Goal: Transaction & Acquisition: Download file/media

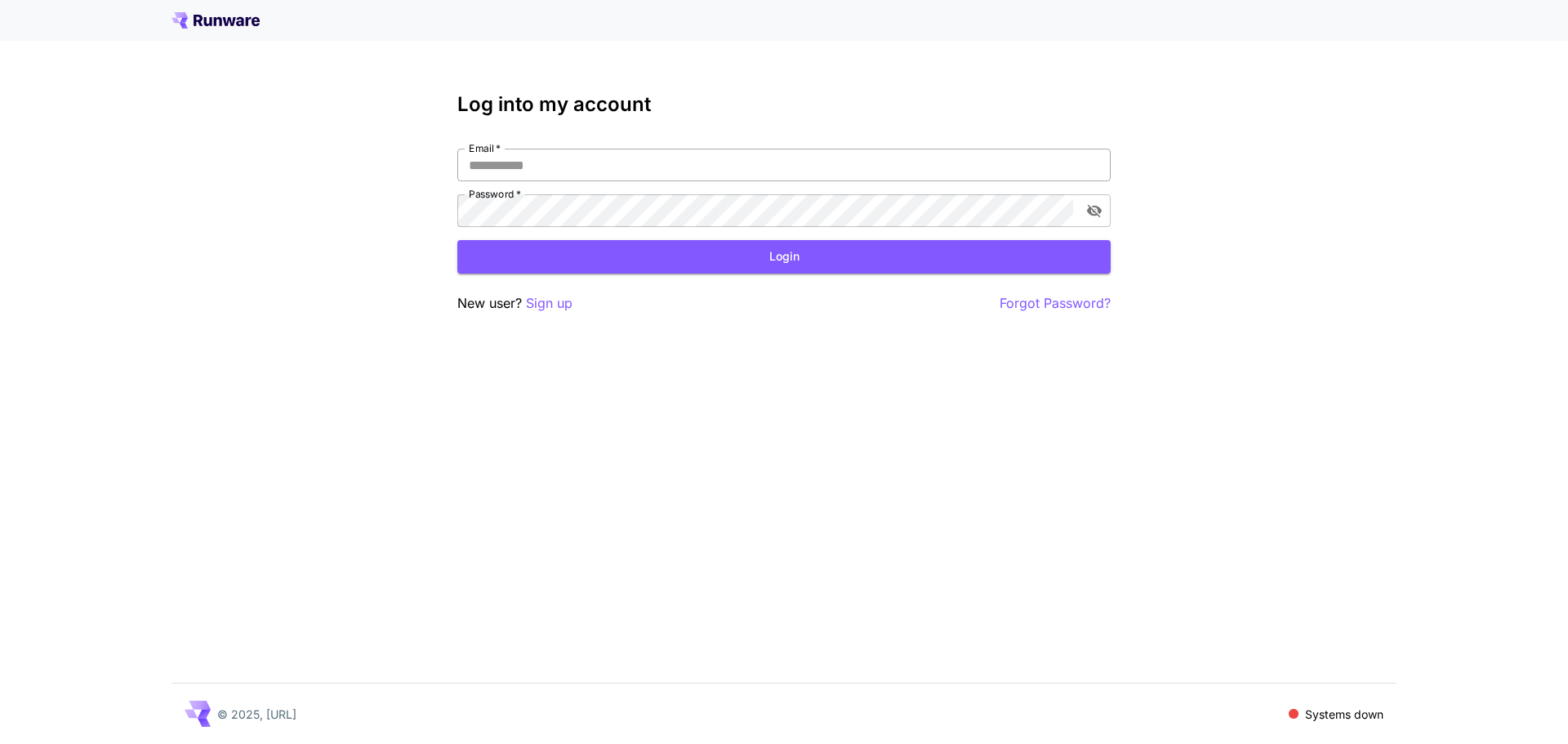
click at [535, 161] on input "Email   *" at bounding box center [784, 165] width 653 height 33
type input "**********"
click at [850, 247] on button "Login" at bounding box center [784, 257] width 653 height 34
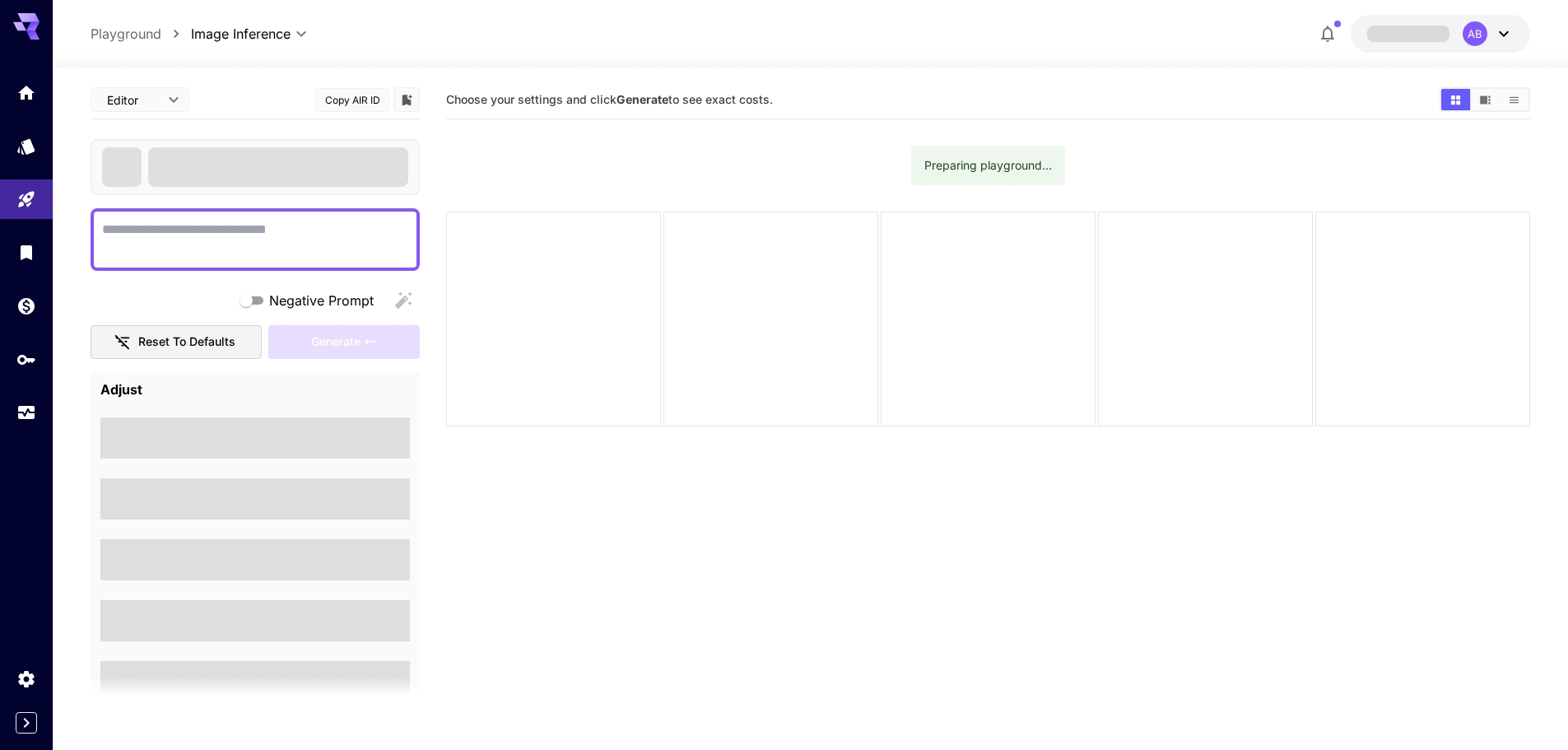
type textarea "**********"
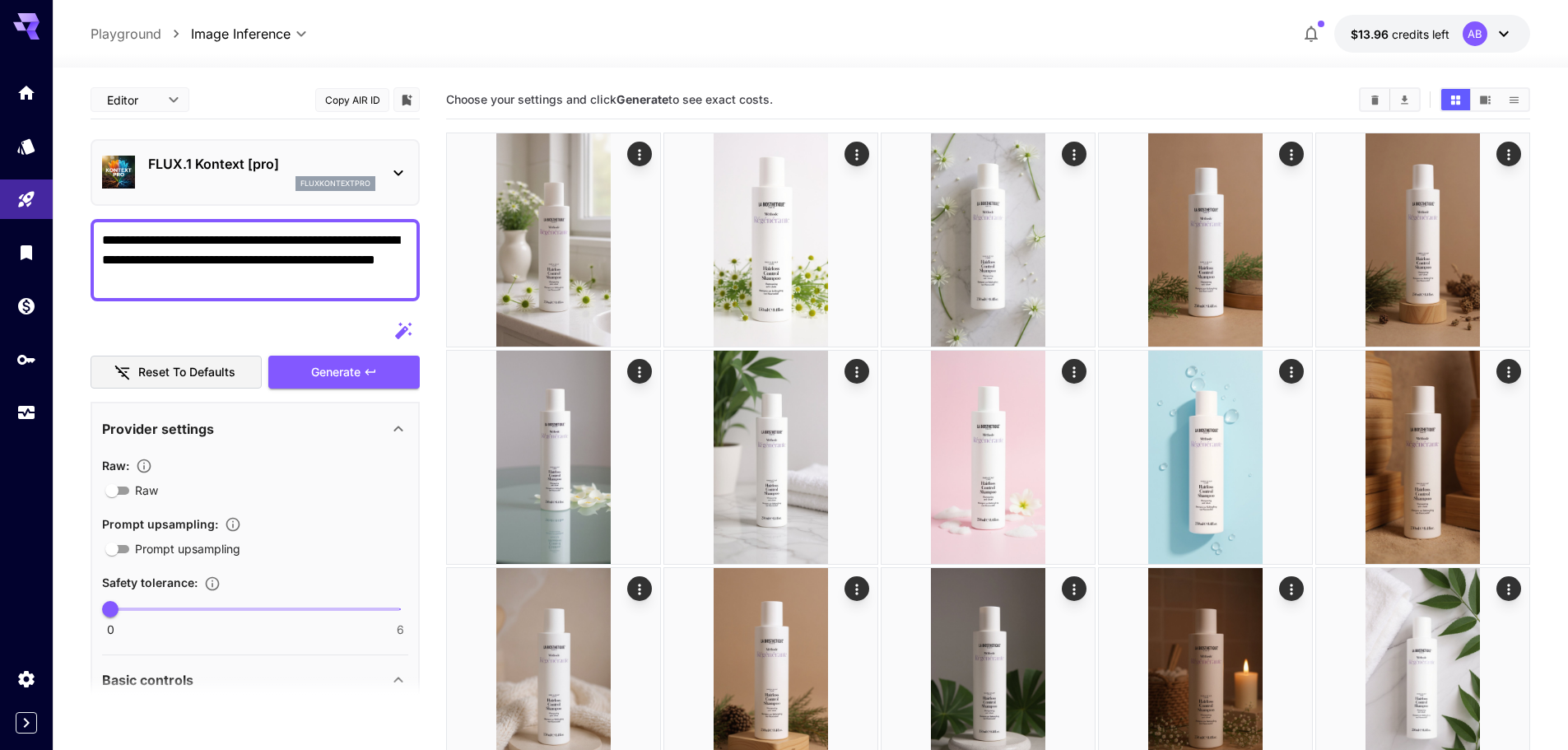
click at [937, 29] on div "**********" at bounding box center [809, 34] width 1439 height 38
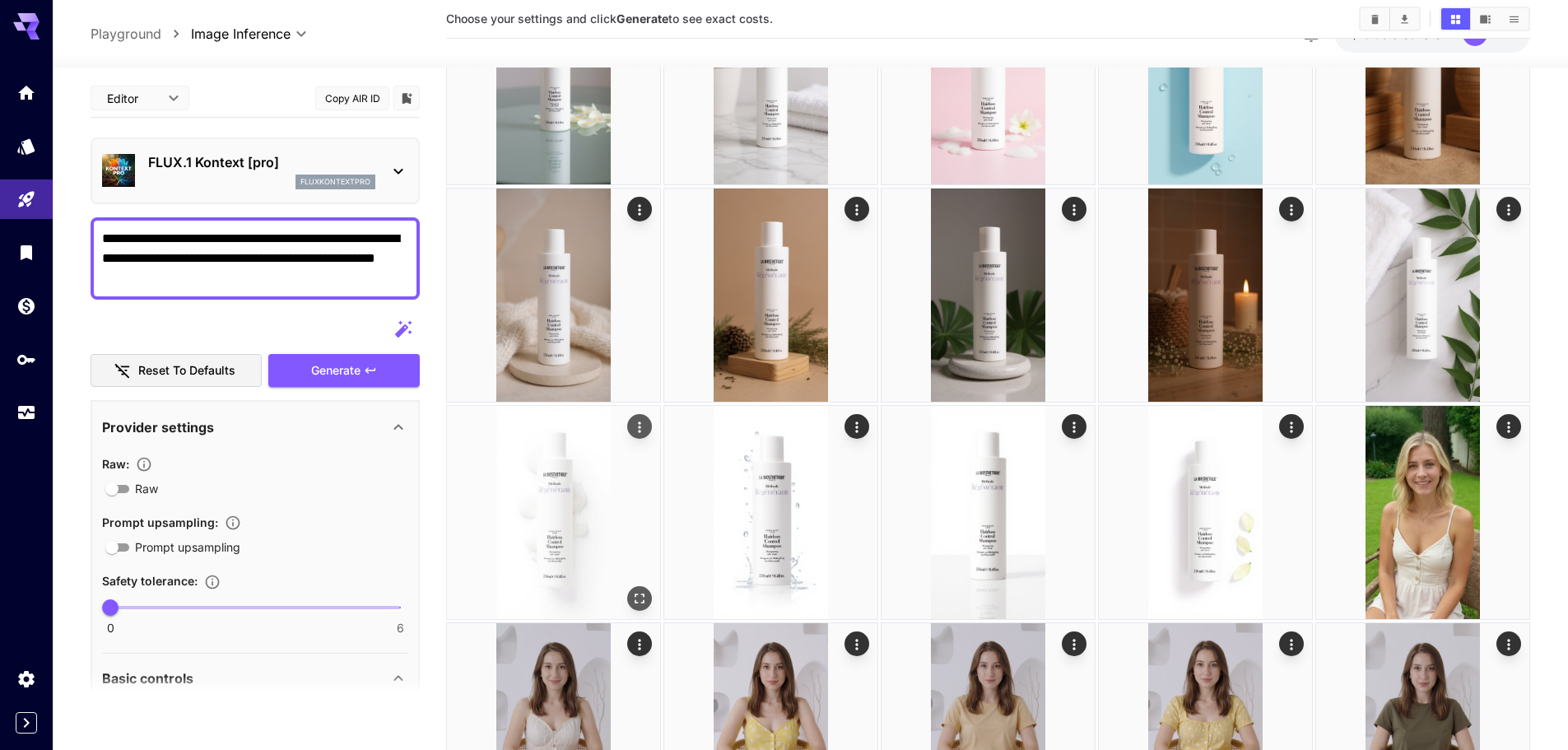
scroll to position [329, 0]
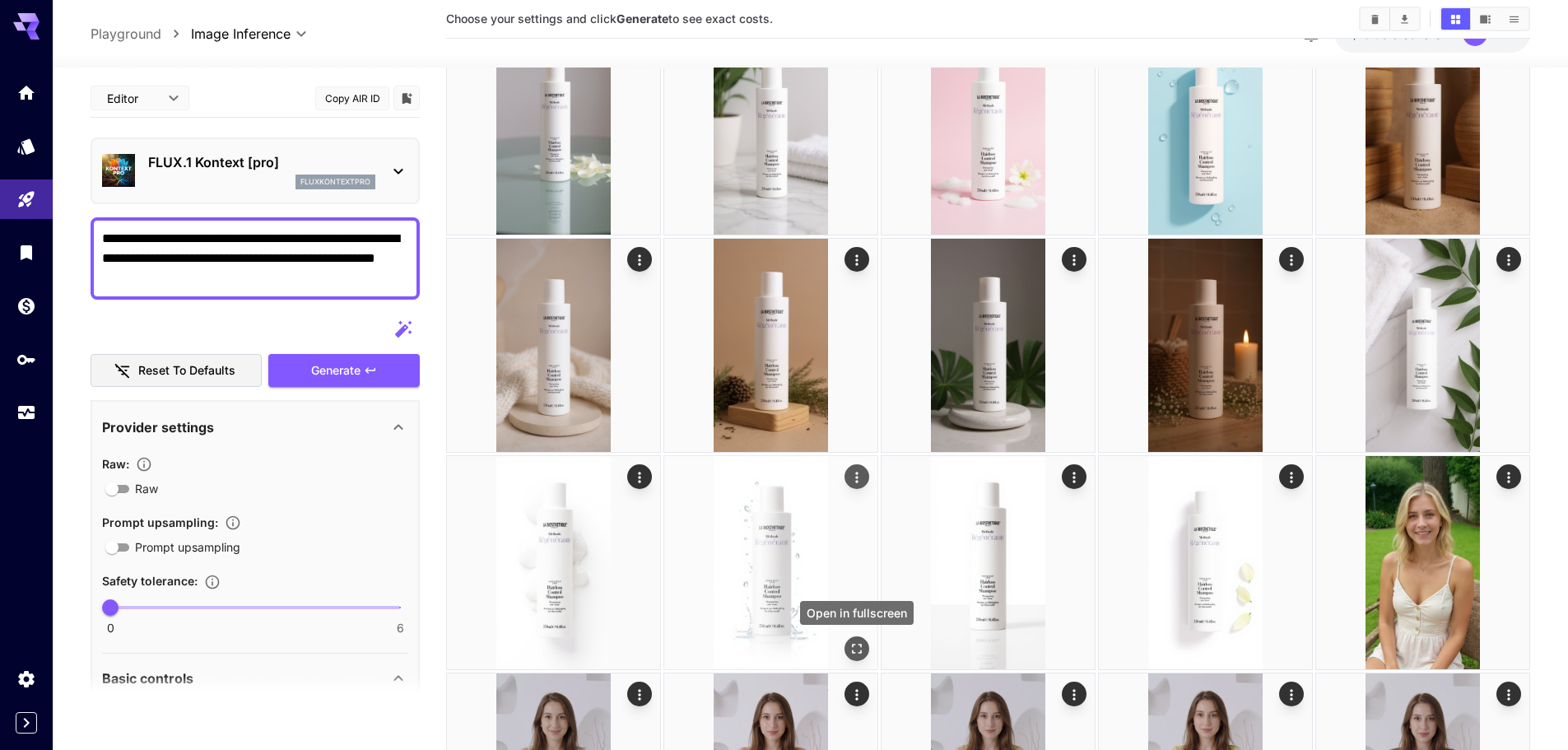
click at [857, 649] on icon "Open in fullscreen" at bounding box center [857, 649] width 16 height 16
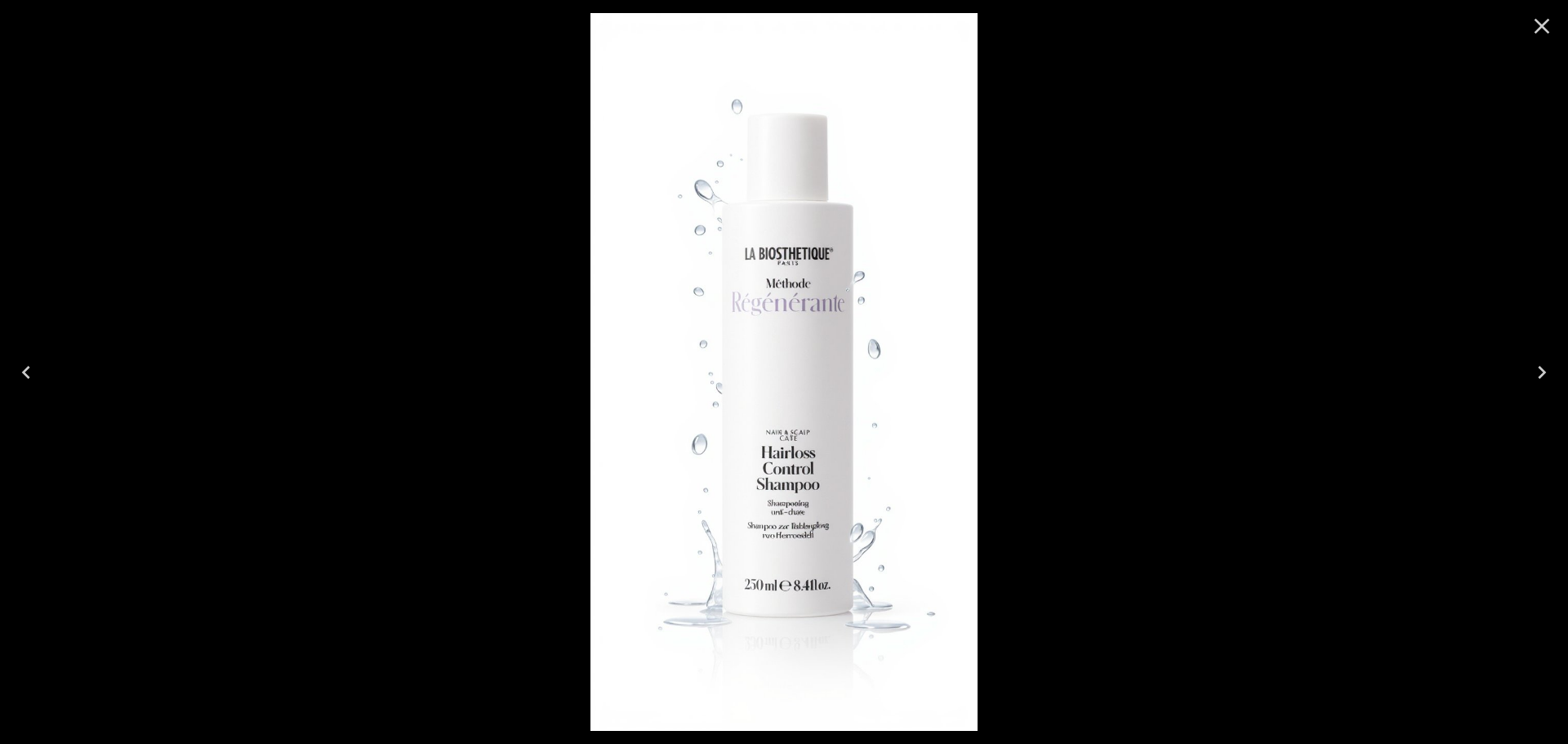
click at [1535, 27] on icon "Close" at bounding box center [1542, 27] width 27 height 27
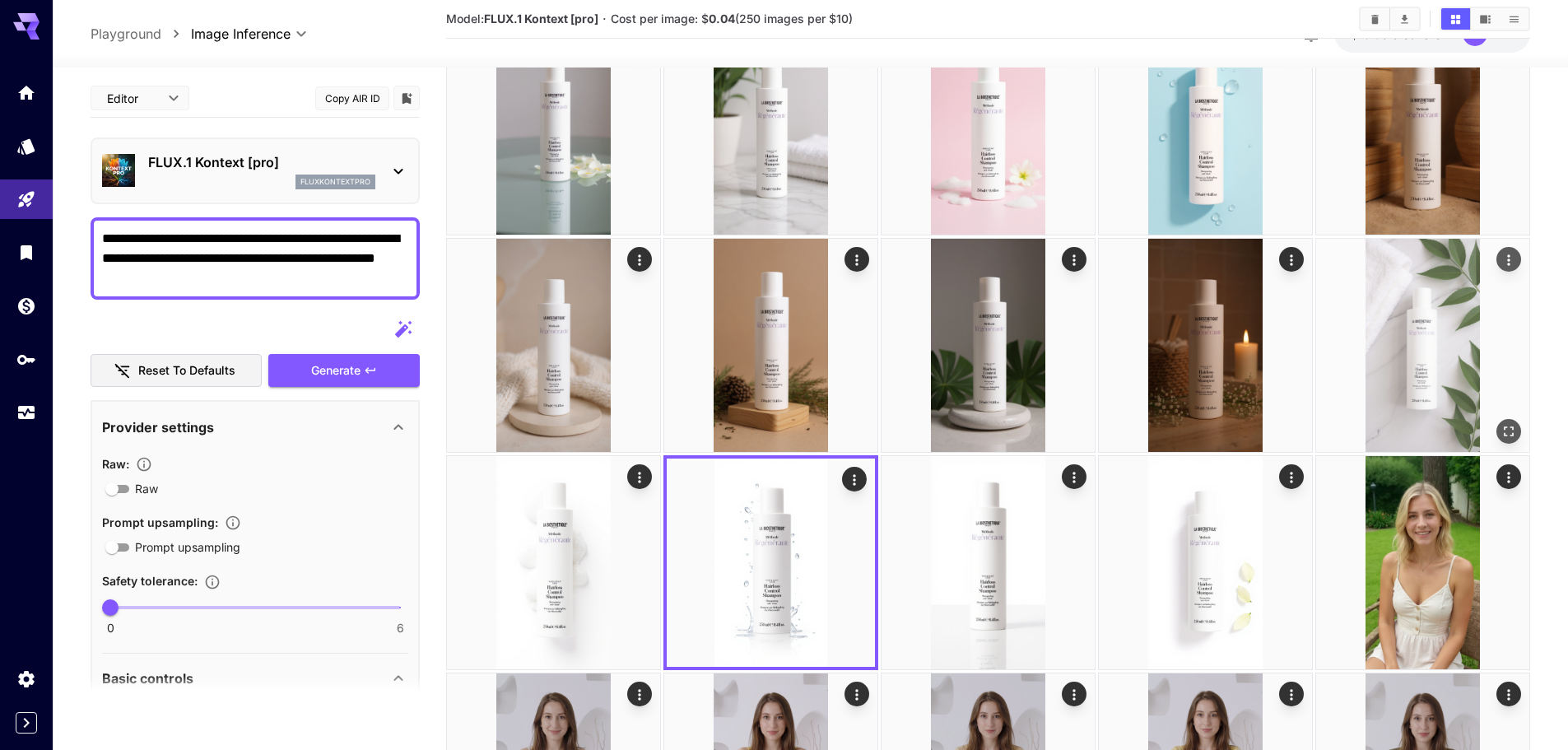
click at [1501, 429] on icon "Open in fullscreen" at bounding box center [1509, 431] width 16 height 16
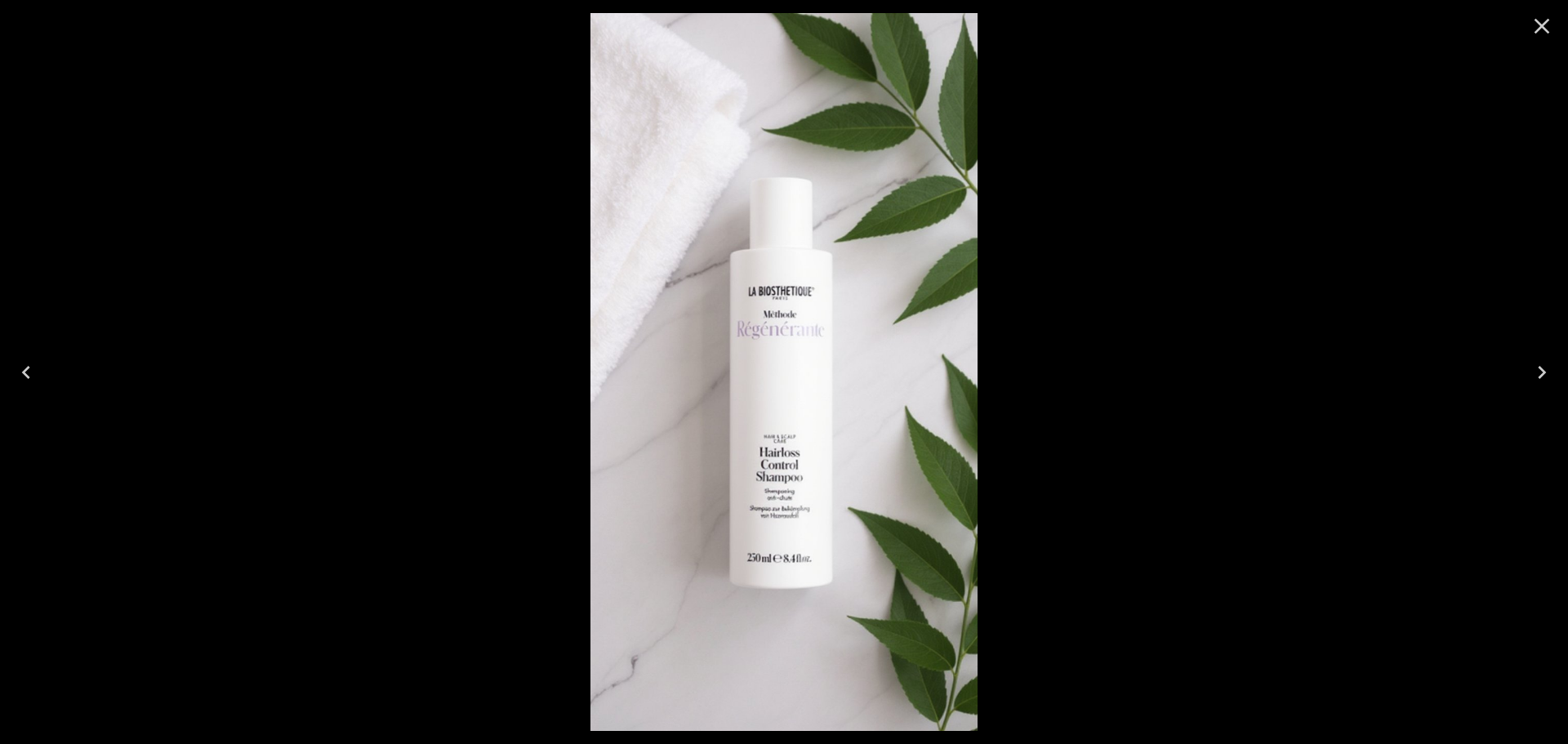
click at [1533, 27] on icon "Close" at bounding box center [1542, 27] width 27 height 27
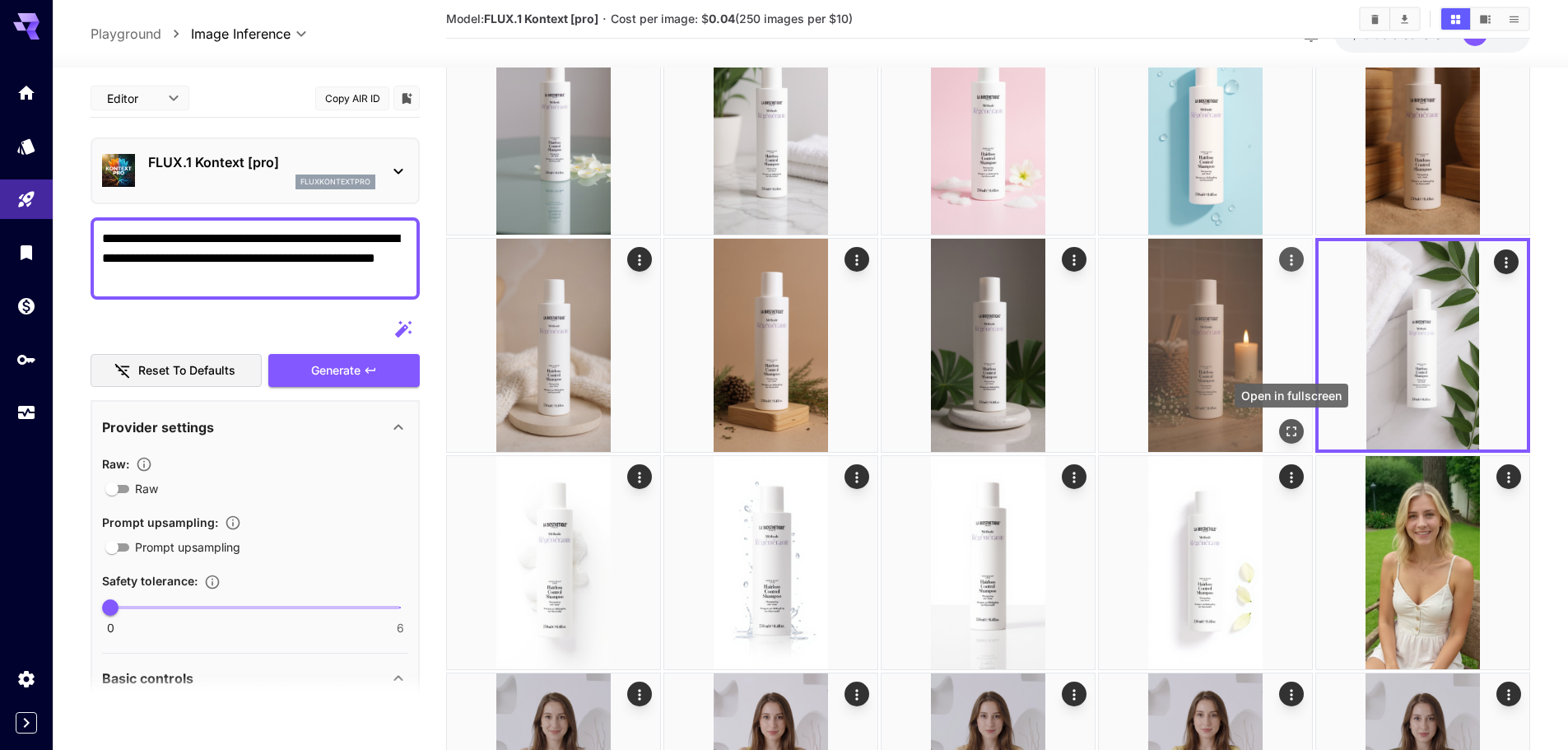
click at [1294, 426] on icon "Open in fullscreen" at bounding box center [1291, 431] width 16 height 16
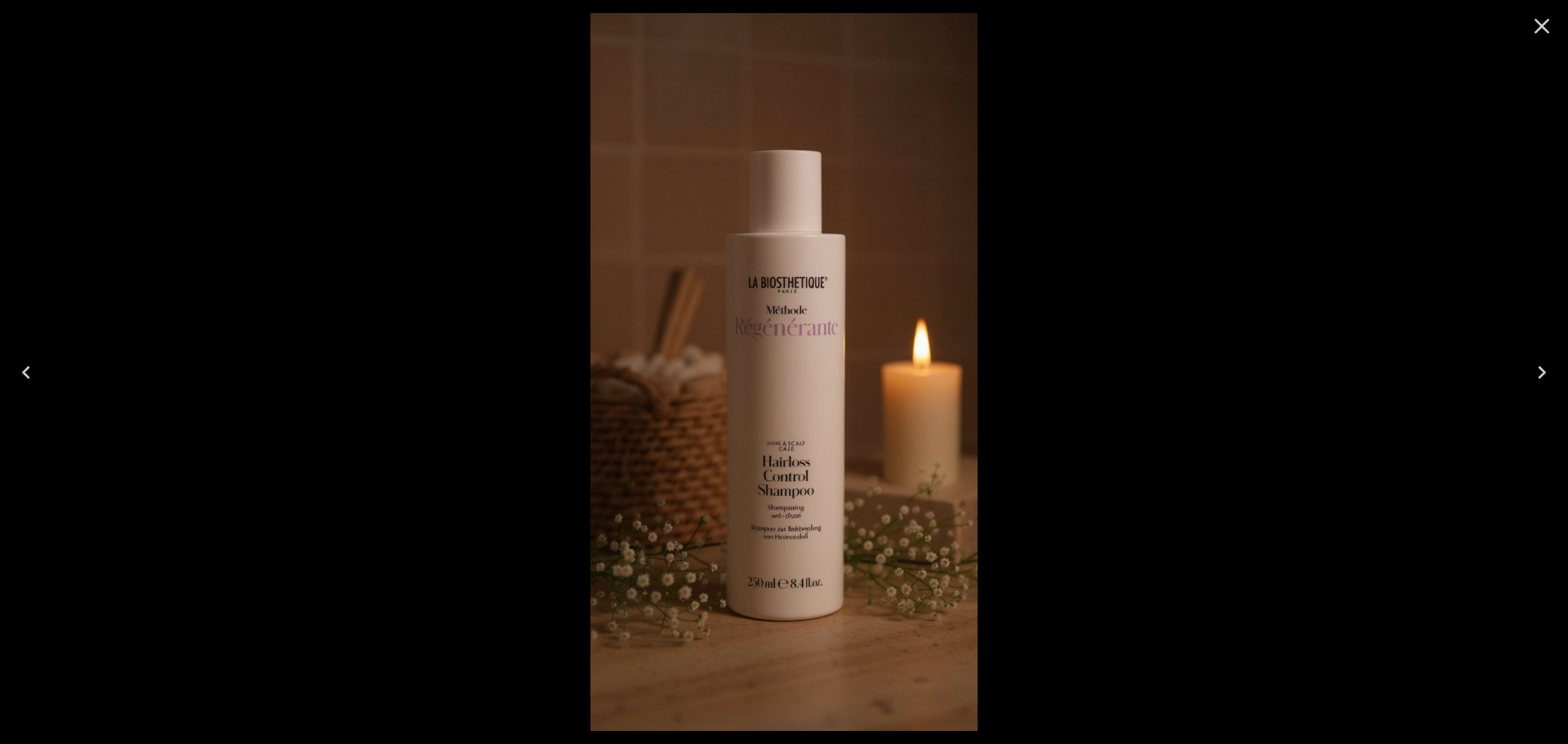
click at [1549, 27] on icon "Close" at bounding box center [1542, 27] width 27 height 27
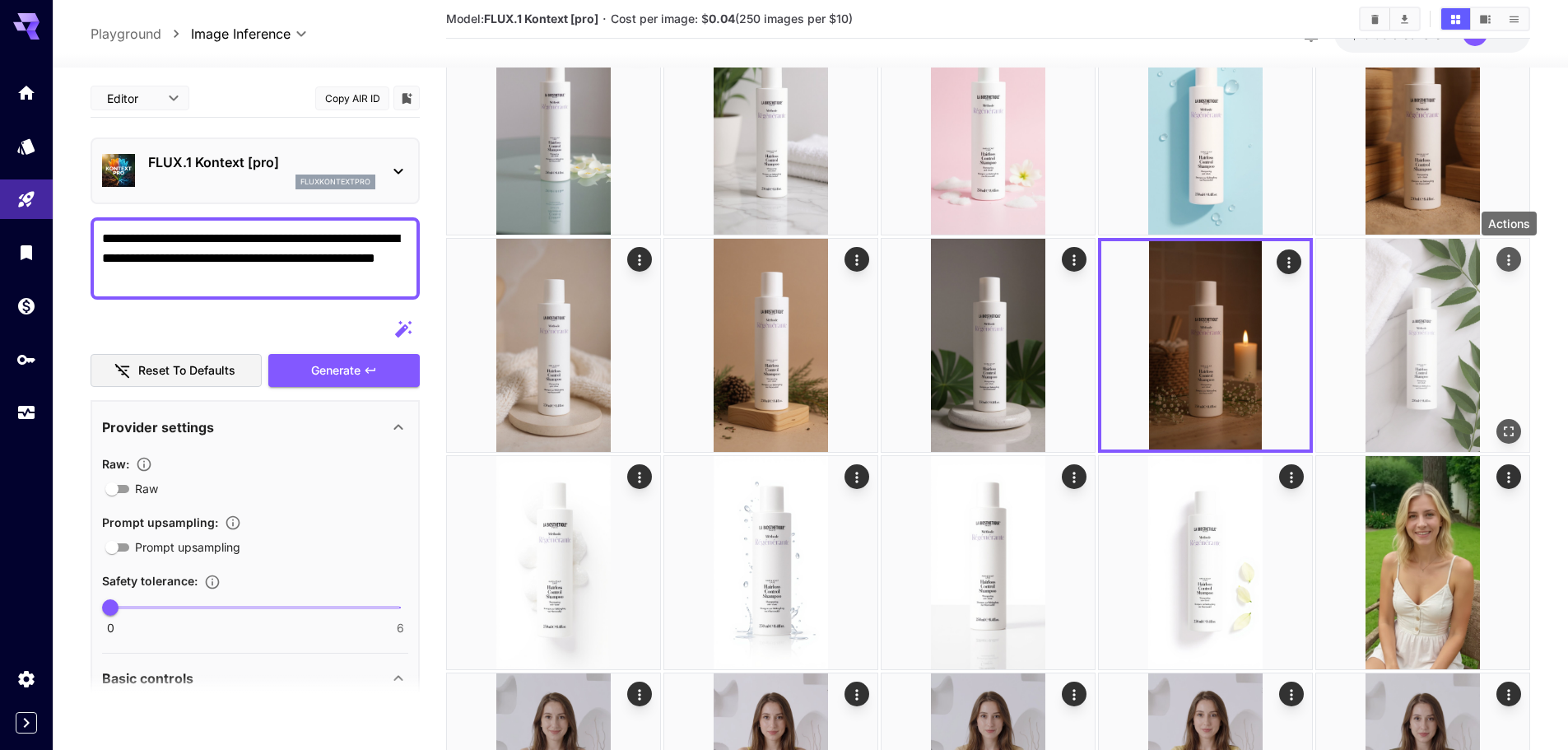
click at [1501, 261] on icon "Actions" at bounding box center [1509, 260] width 16 height 16
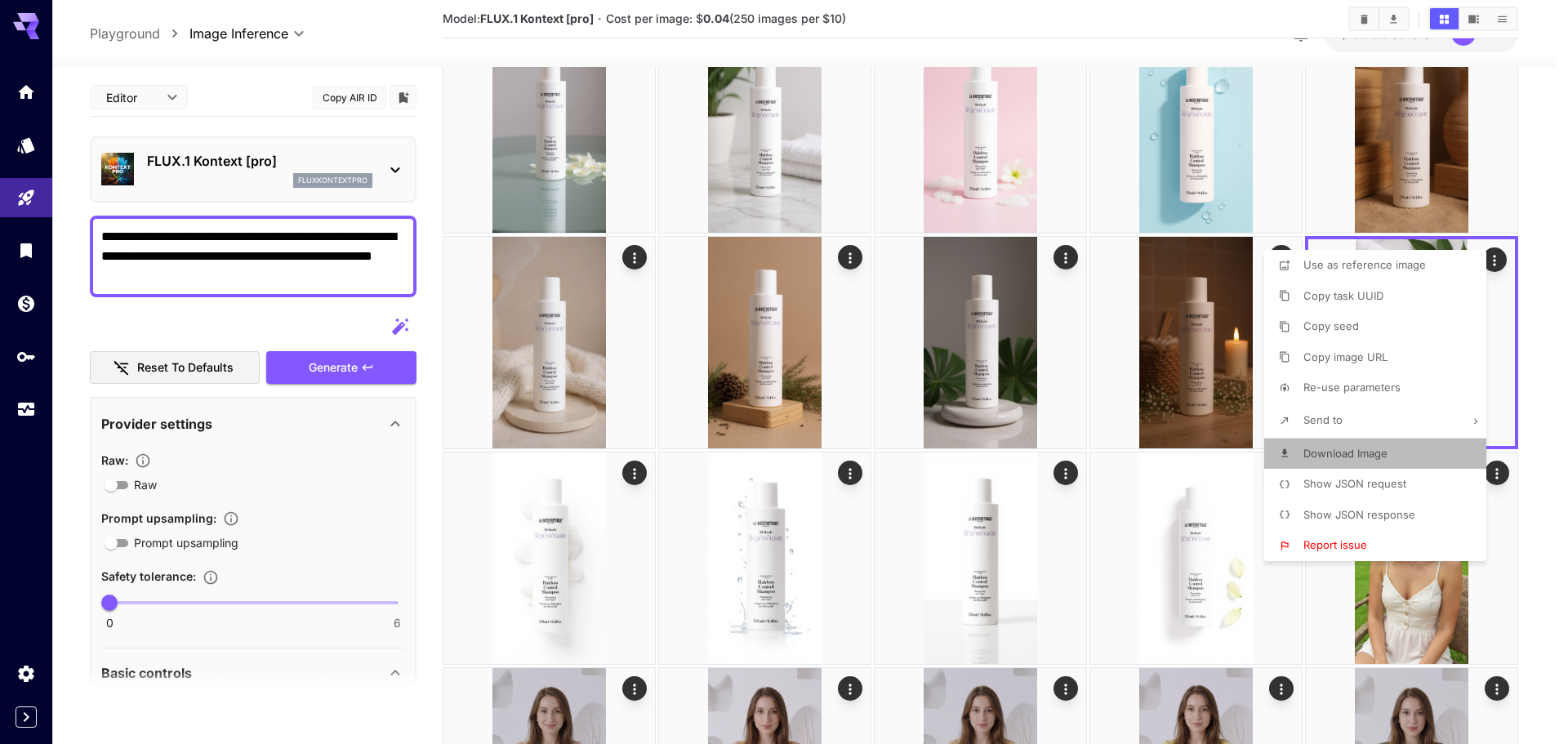
click at [1392, 459] on li "Download Image" at bounding box center [1380, 453] width 232 height 31
click at [1273, 191] on div at bounding box center [784, 372] width 1568 height 744
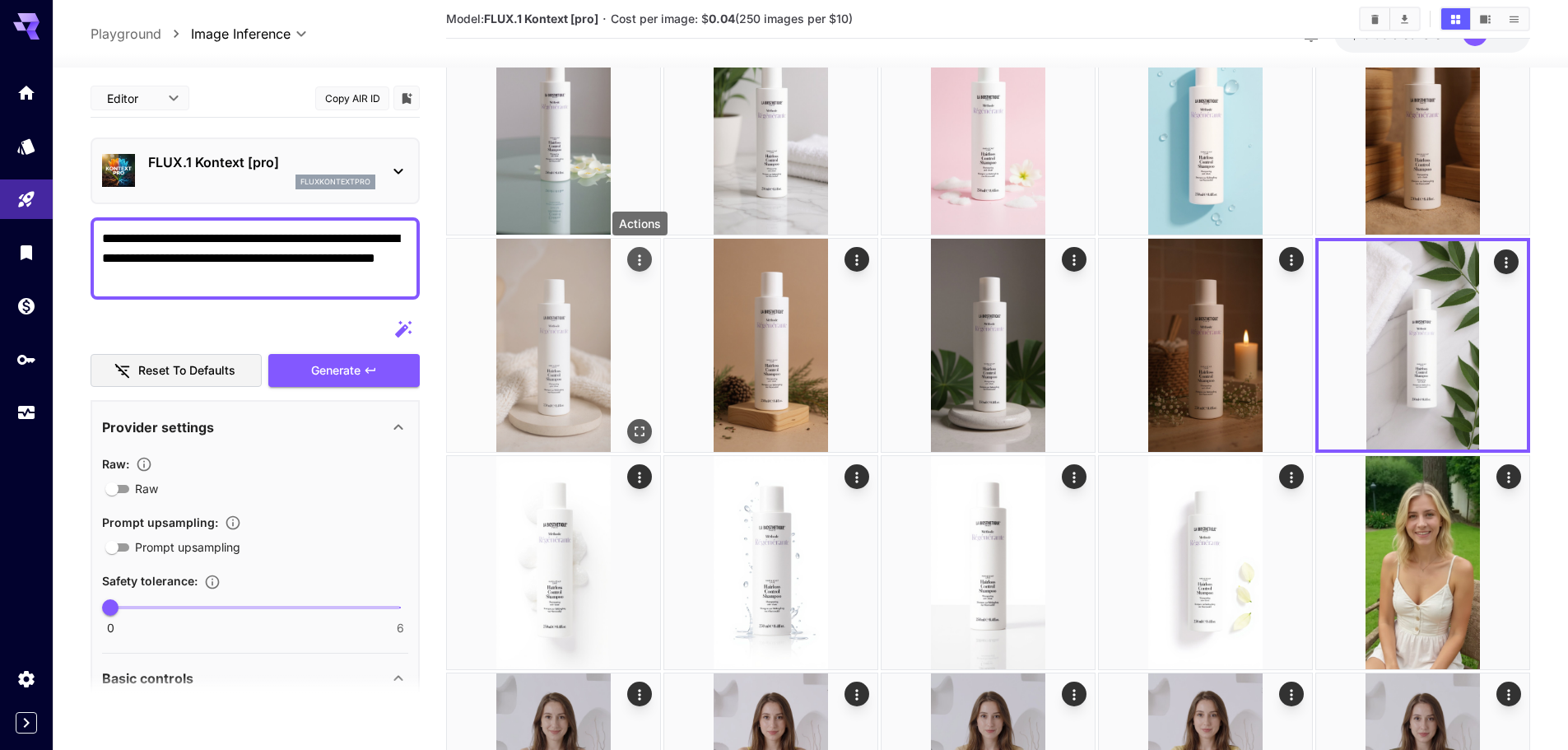
click at [646, 262] on icon "Actions" at bounding box center [640, 260] width 16 height 16
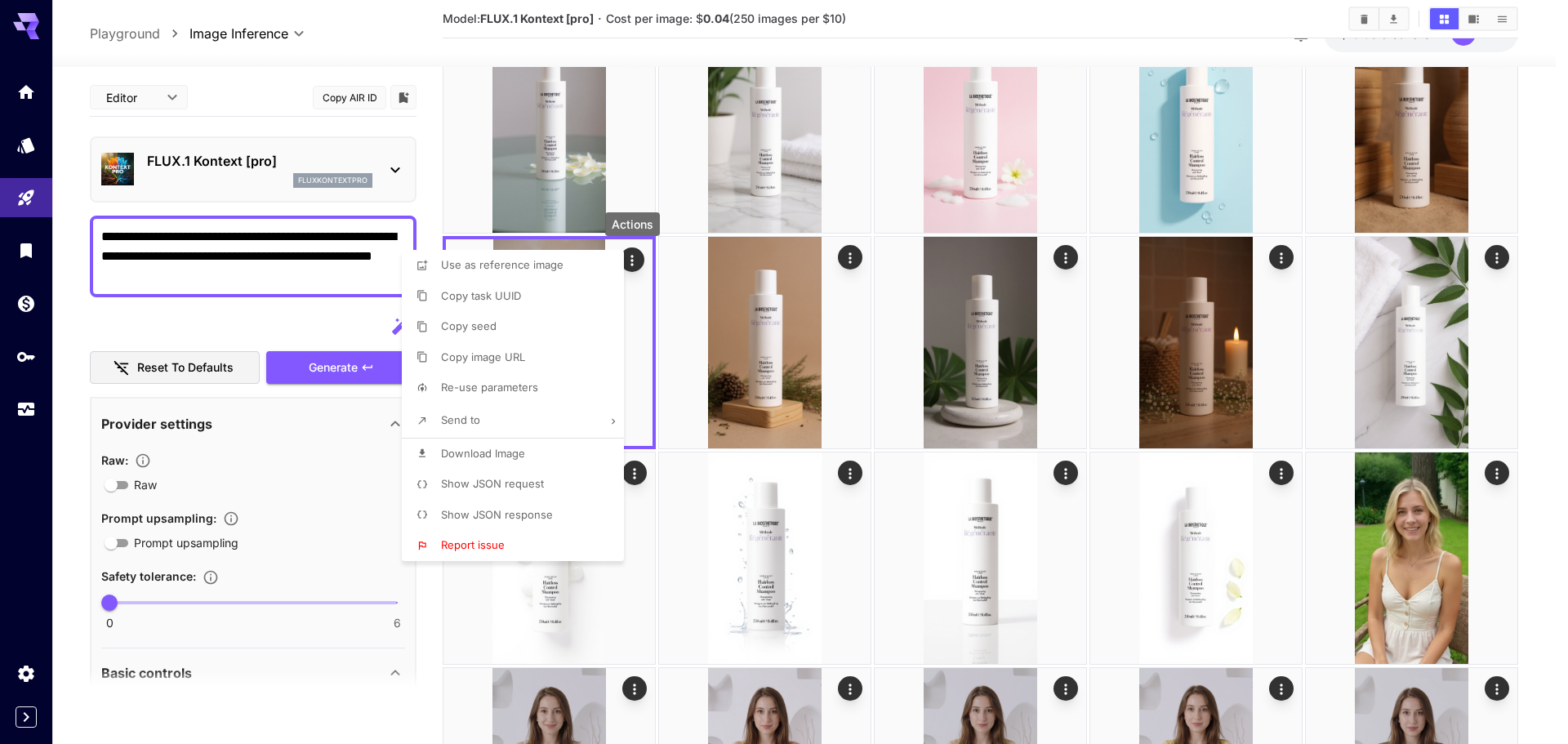
click at [511, 457] on span "Download Image" at bounding box center [483, 453] width 84 height 13
click at [1567, 322] on div at bounding box center [784, 372] width 1568 height 744
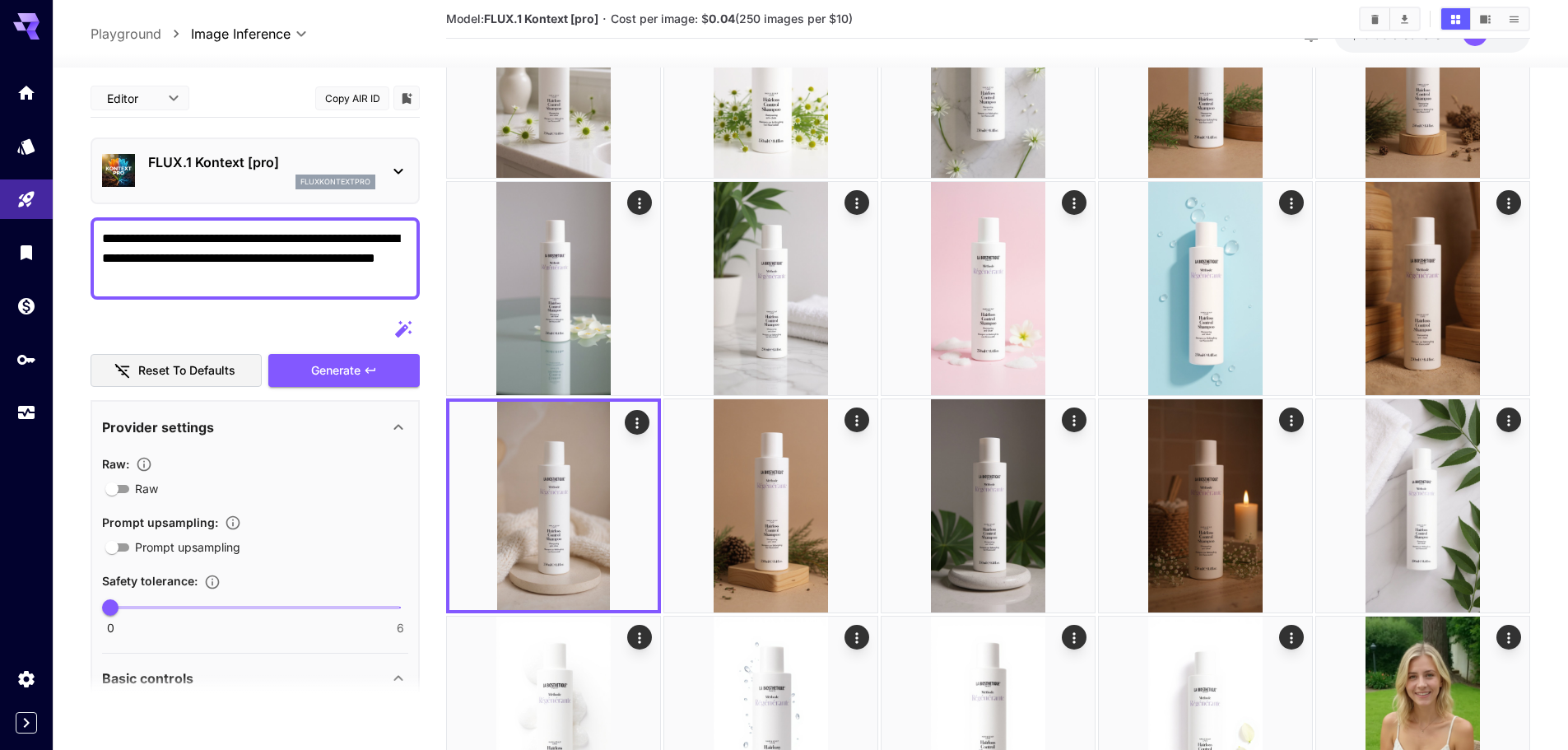
scroll to position [247, 0]
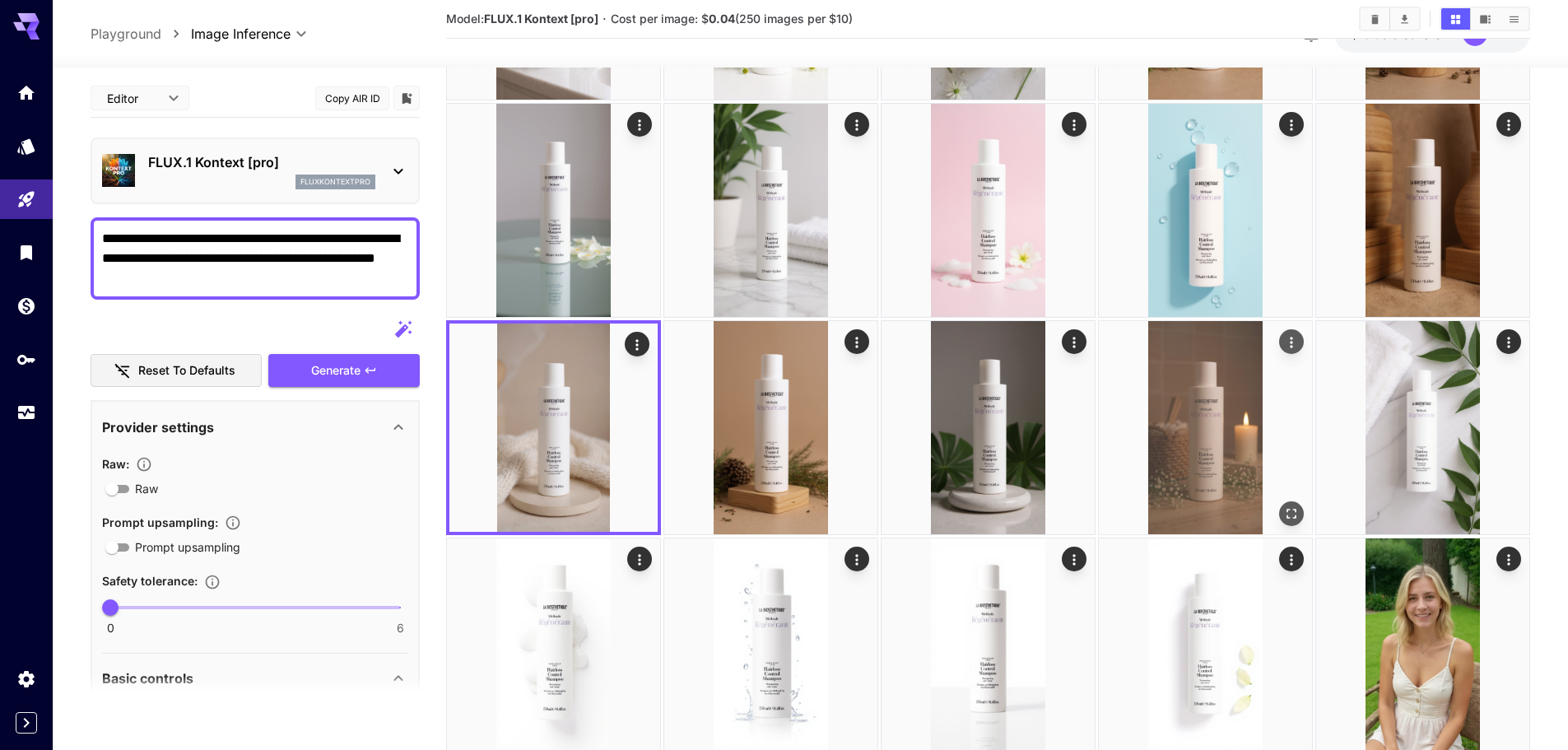
click at [1287, 347] on icon "Actions" at bounding box center [1291, 343] width 16 height 16
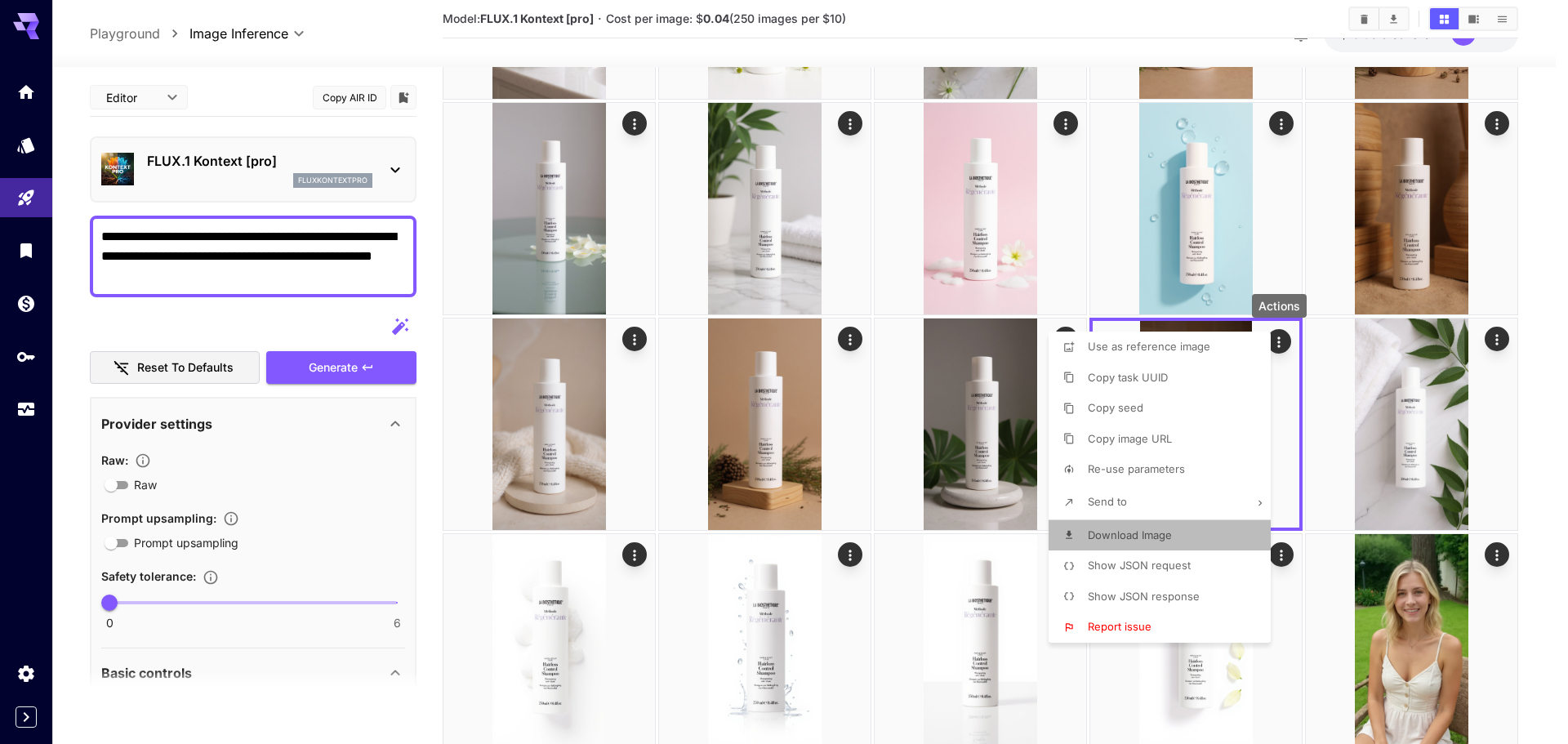
click at [1150, 542] on p "Download Image" at bounding box center [1130, 536] width 84 height 16
click at [1326, 267] on div at bounding box center [784, 372] width 1568 height 744
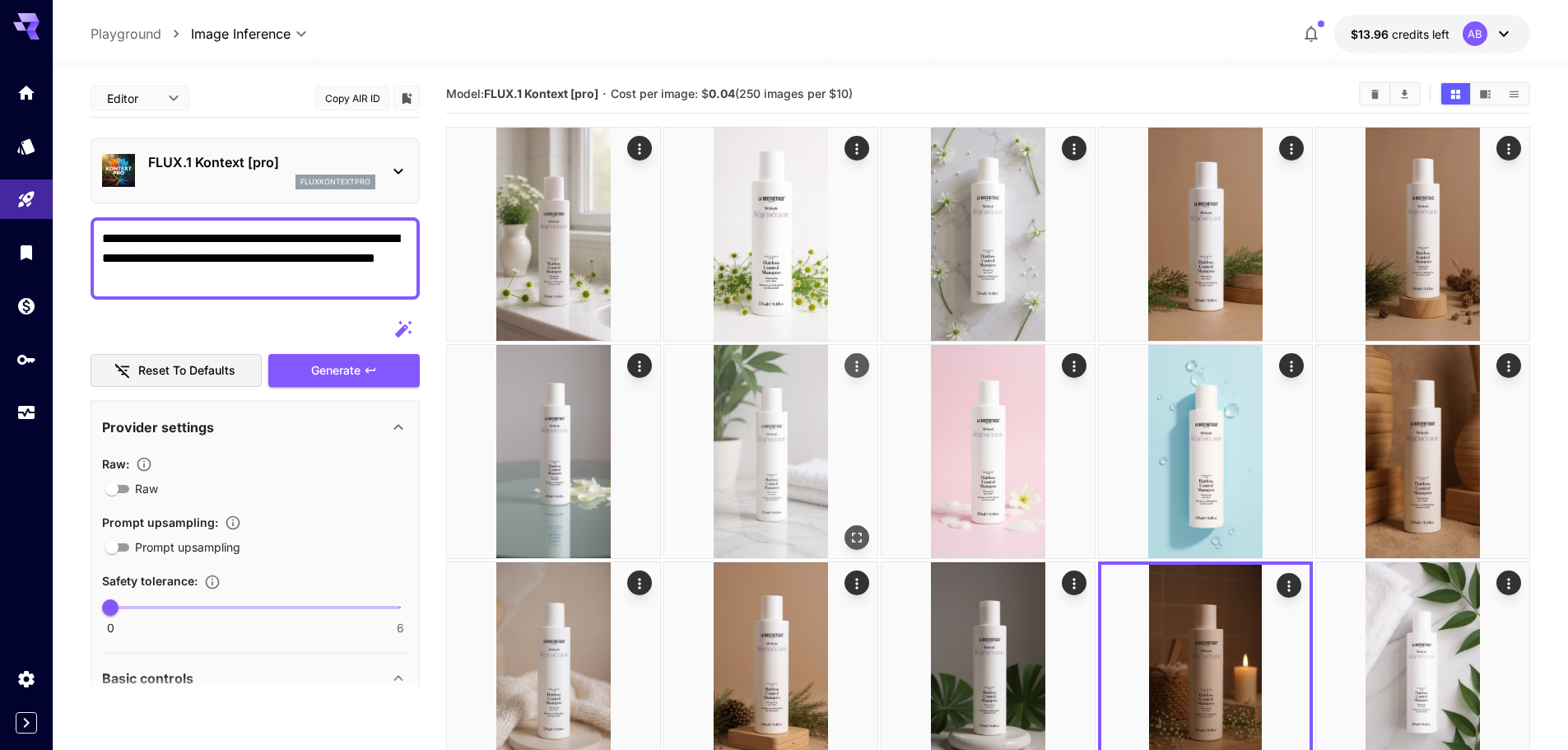
scroll to position [0, 0]
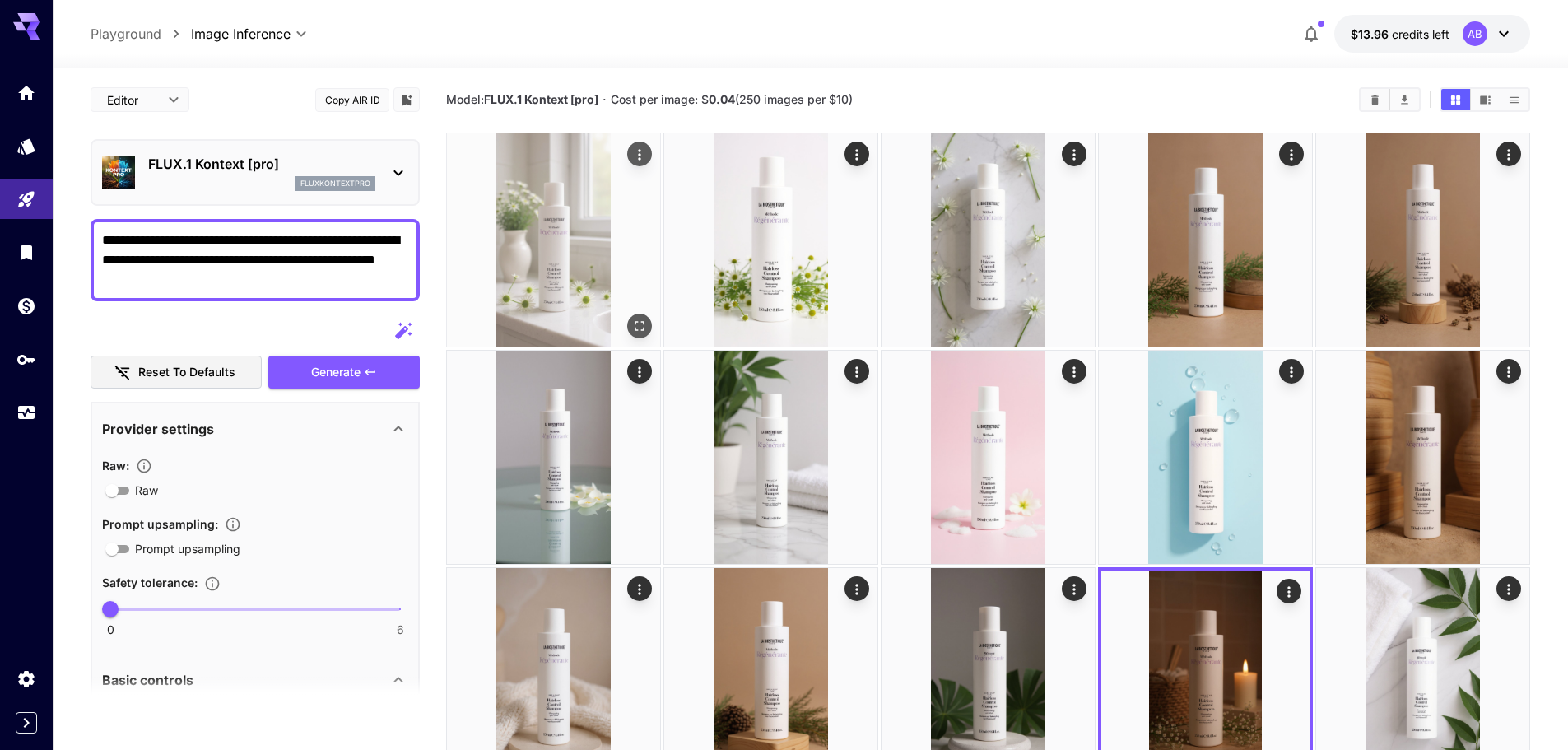
click at [643, 334] on icon "Open in fullscreen" at bounding box center [640, 326] width 16 height 16
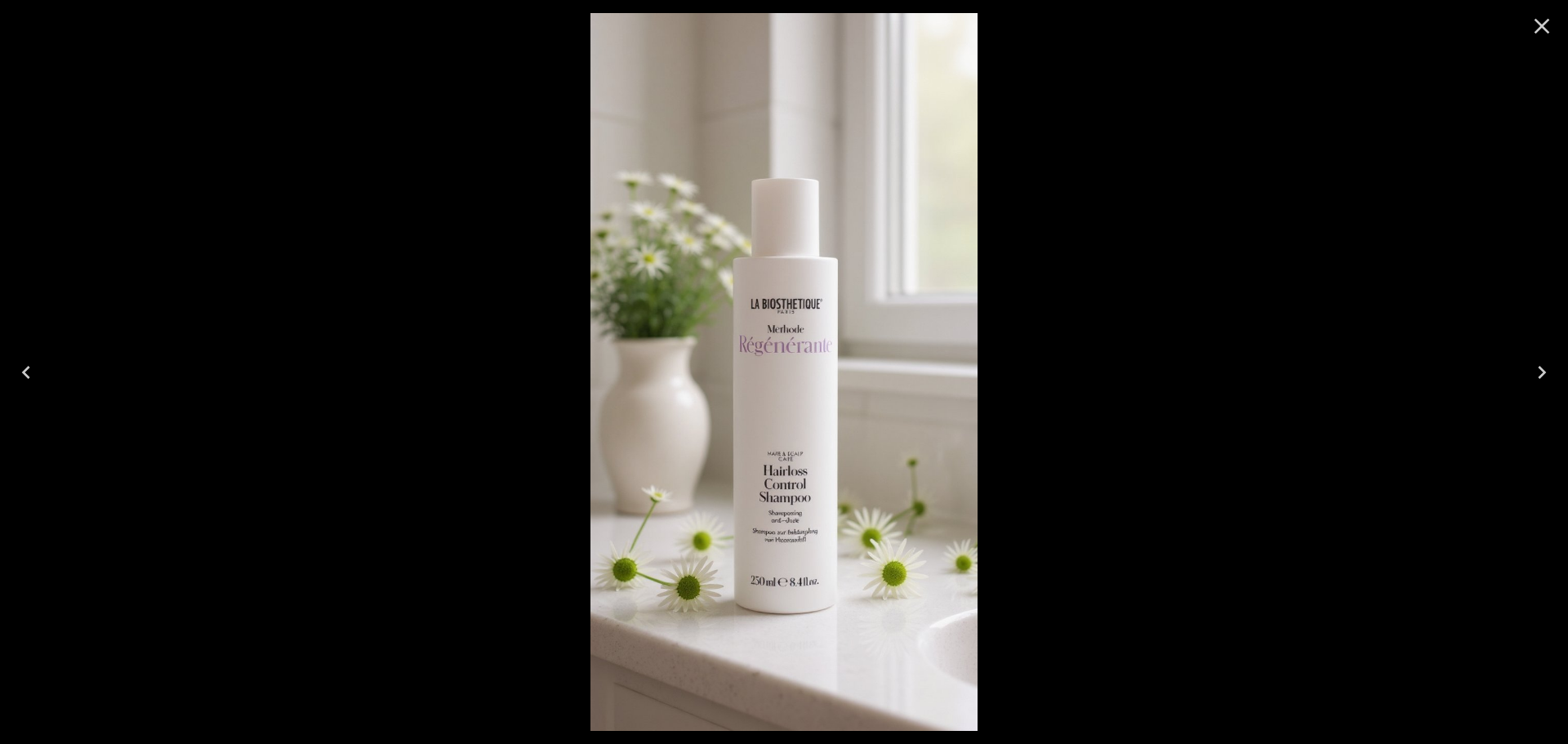
click at [1539, 27] on icon "Close" at bounding box center [1542, 27] width 27 height 27
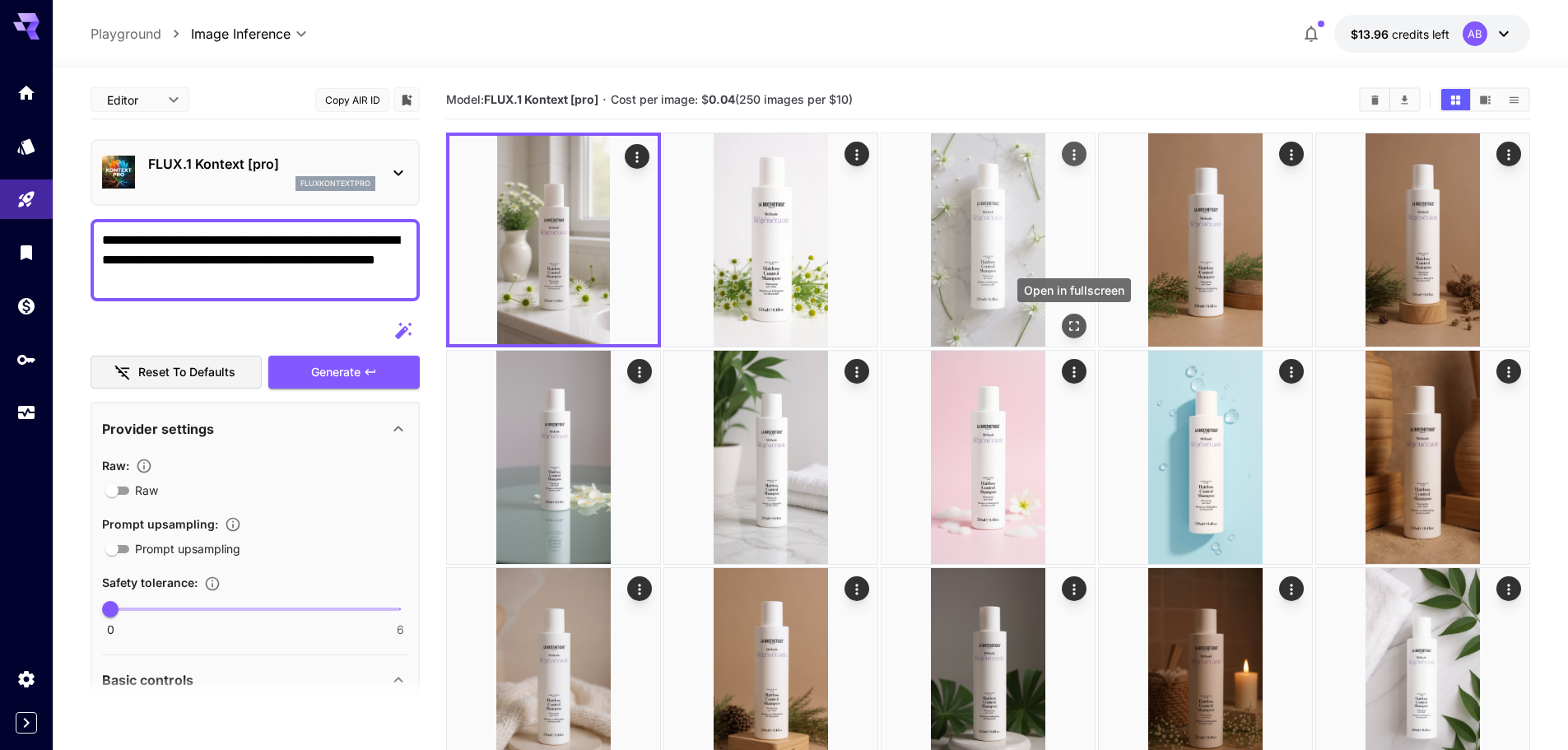
click at [1078, 318] on icon "Open in fullscreen" at bounding box center [1074, 326] width 16 height 16
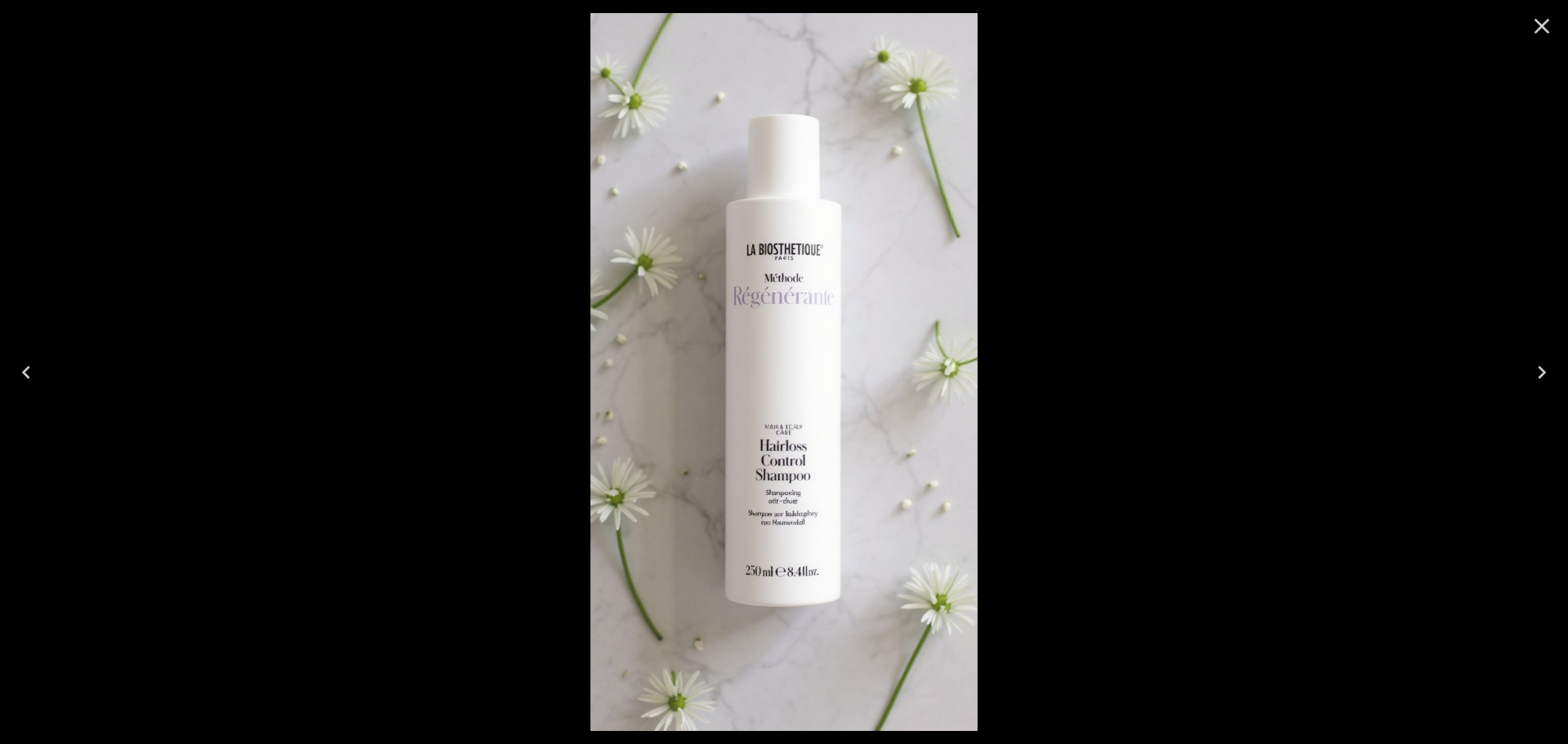
click at [1533, 32] on icon "Close" at bounding box center [1542, 27] width 27 height 27
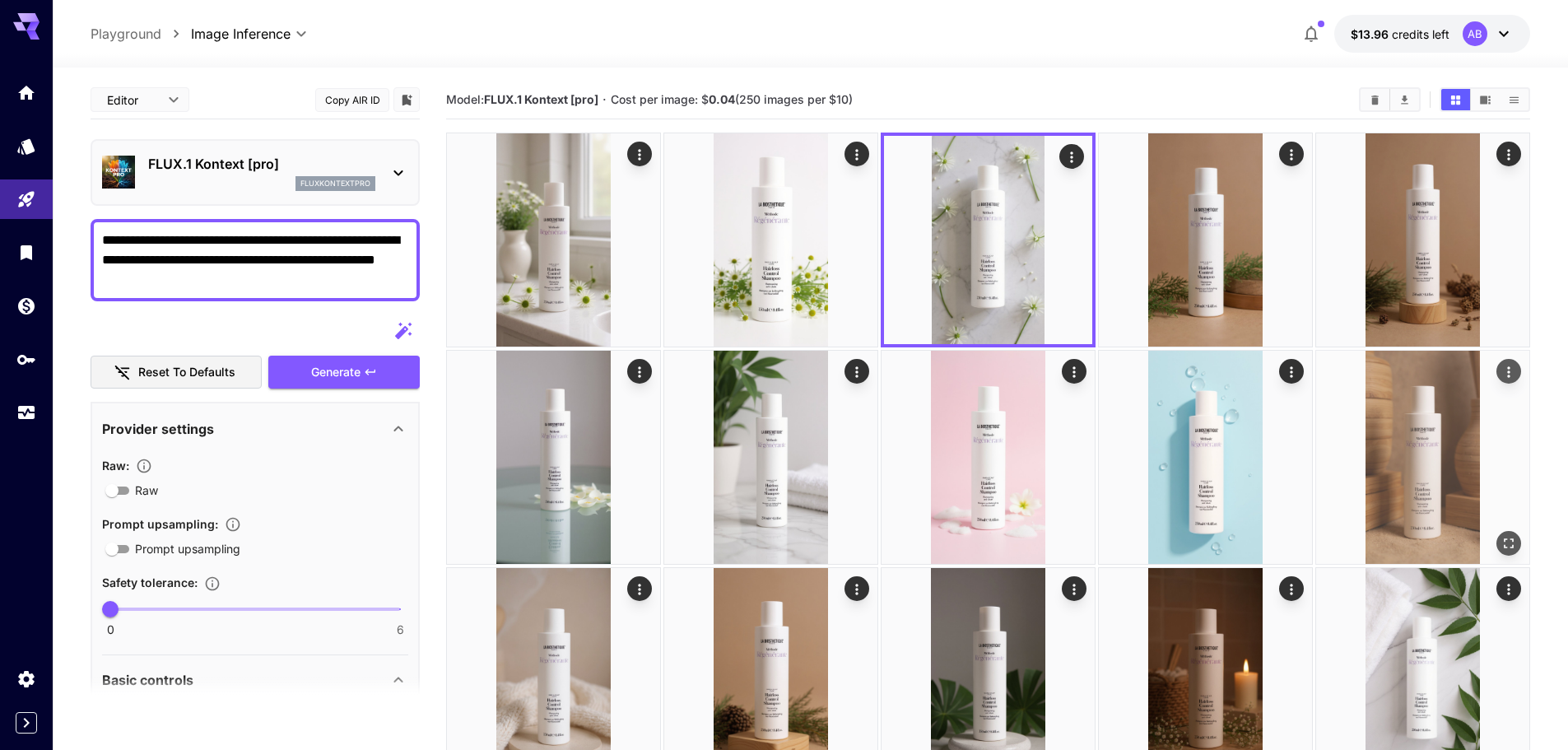
click at [1501, 542] on icon "Open in fullscreen" at bounding box center [1509, 544] width 16 height 16
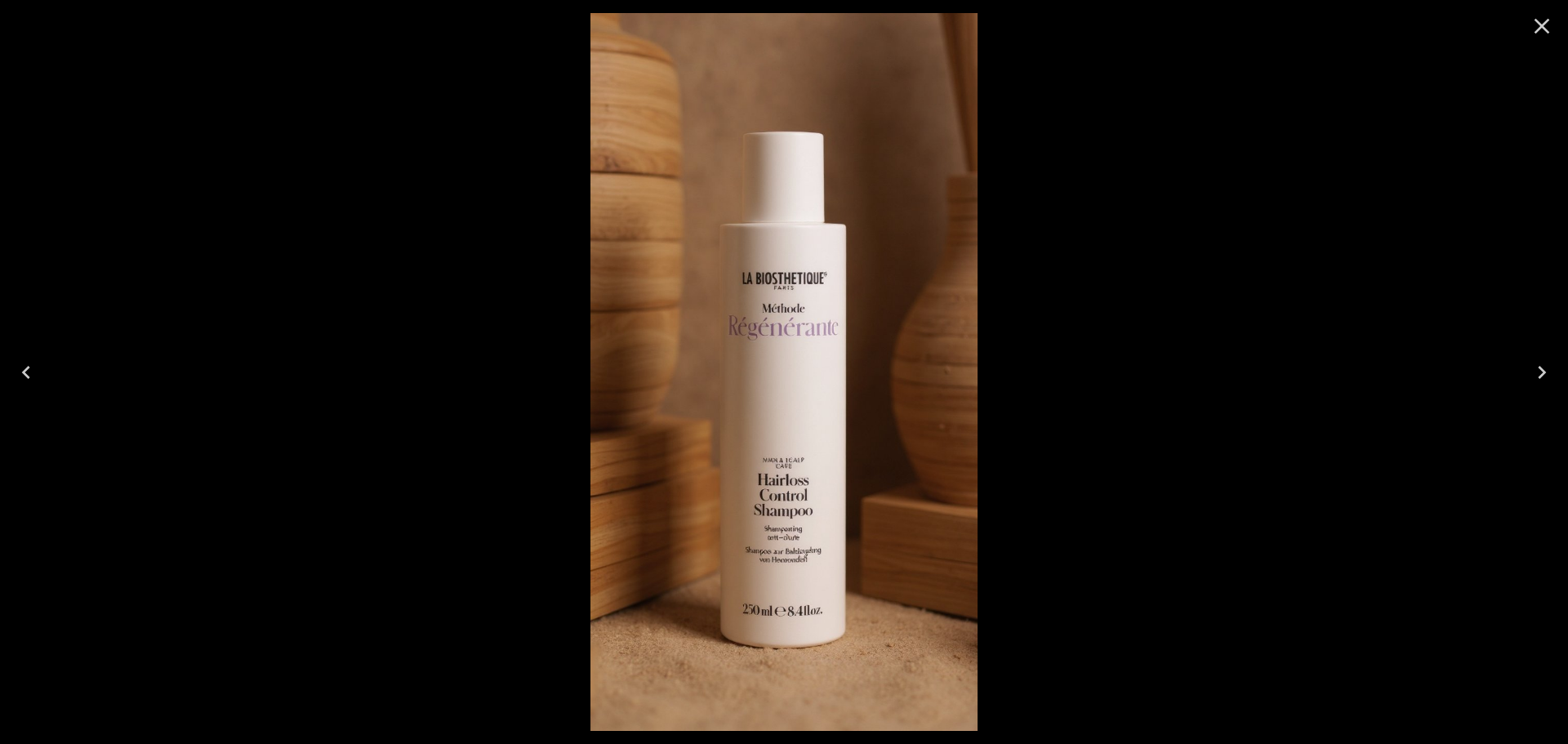
click at [1545, 24] on icon "Close" at bounding box center [1542, 27] width 16 height 16
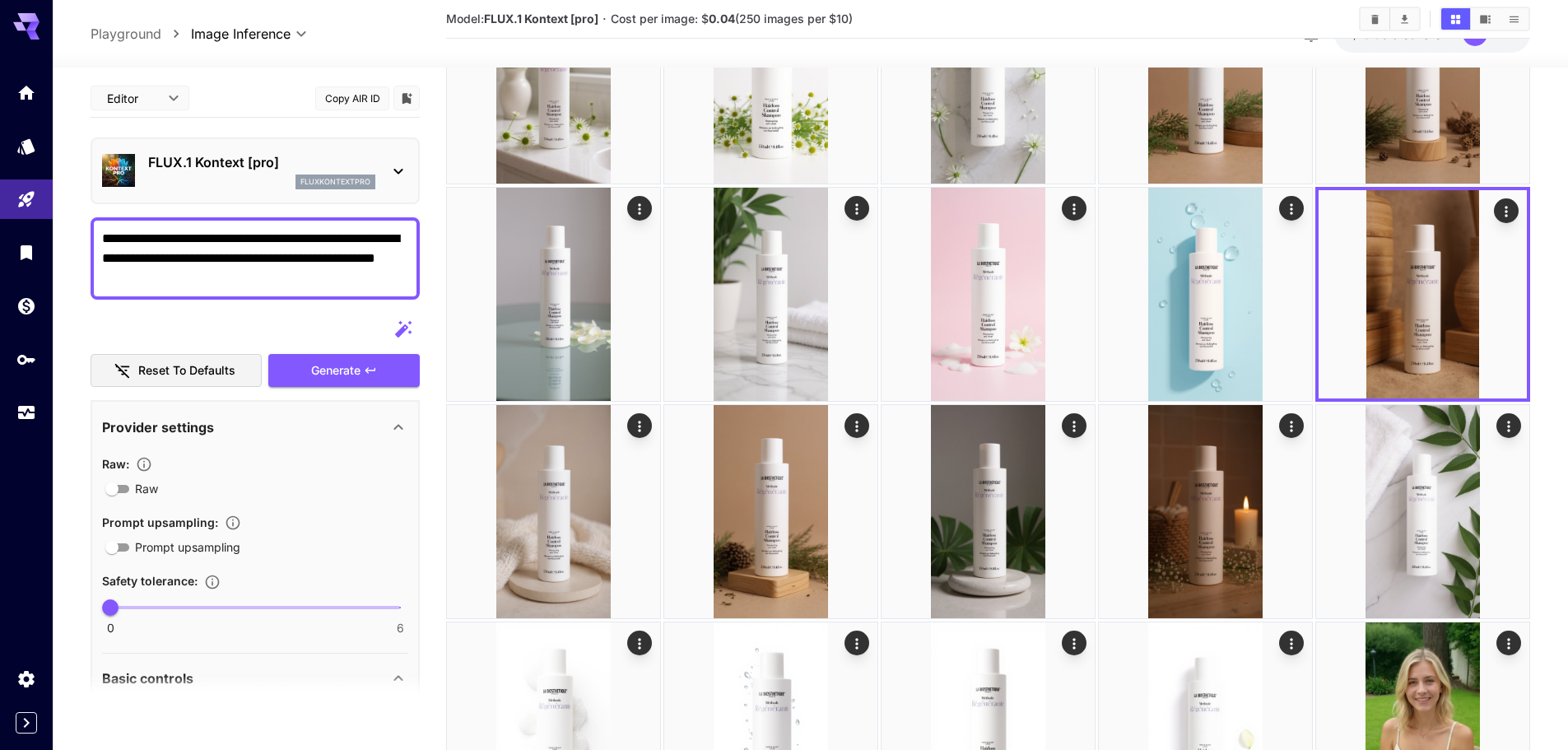
scroll to position [164, 0]
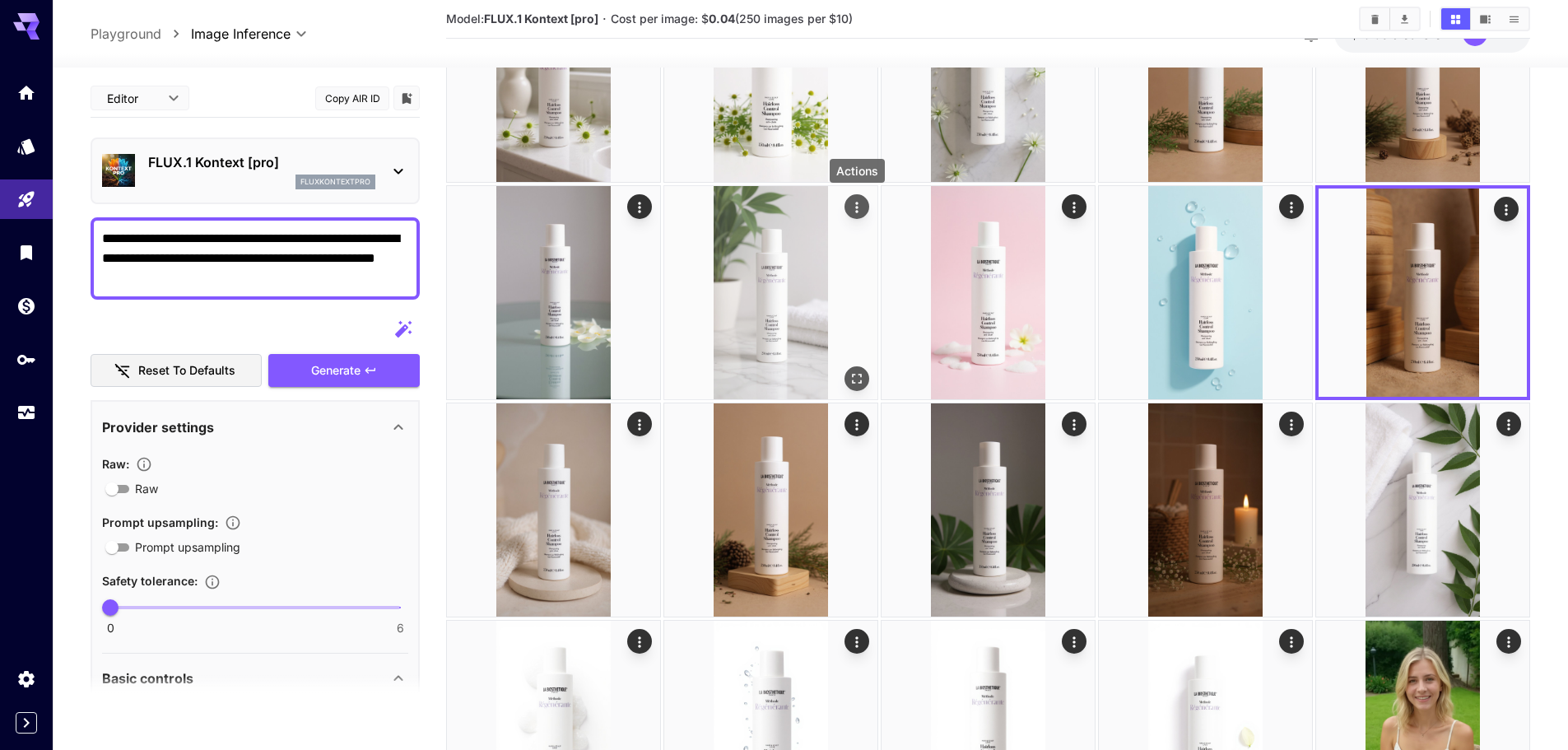
click at [845, 212] on button "Actions" at bounding box center [857, 207] width 25 height 25
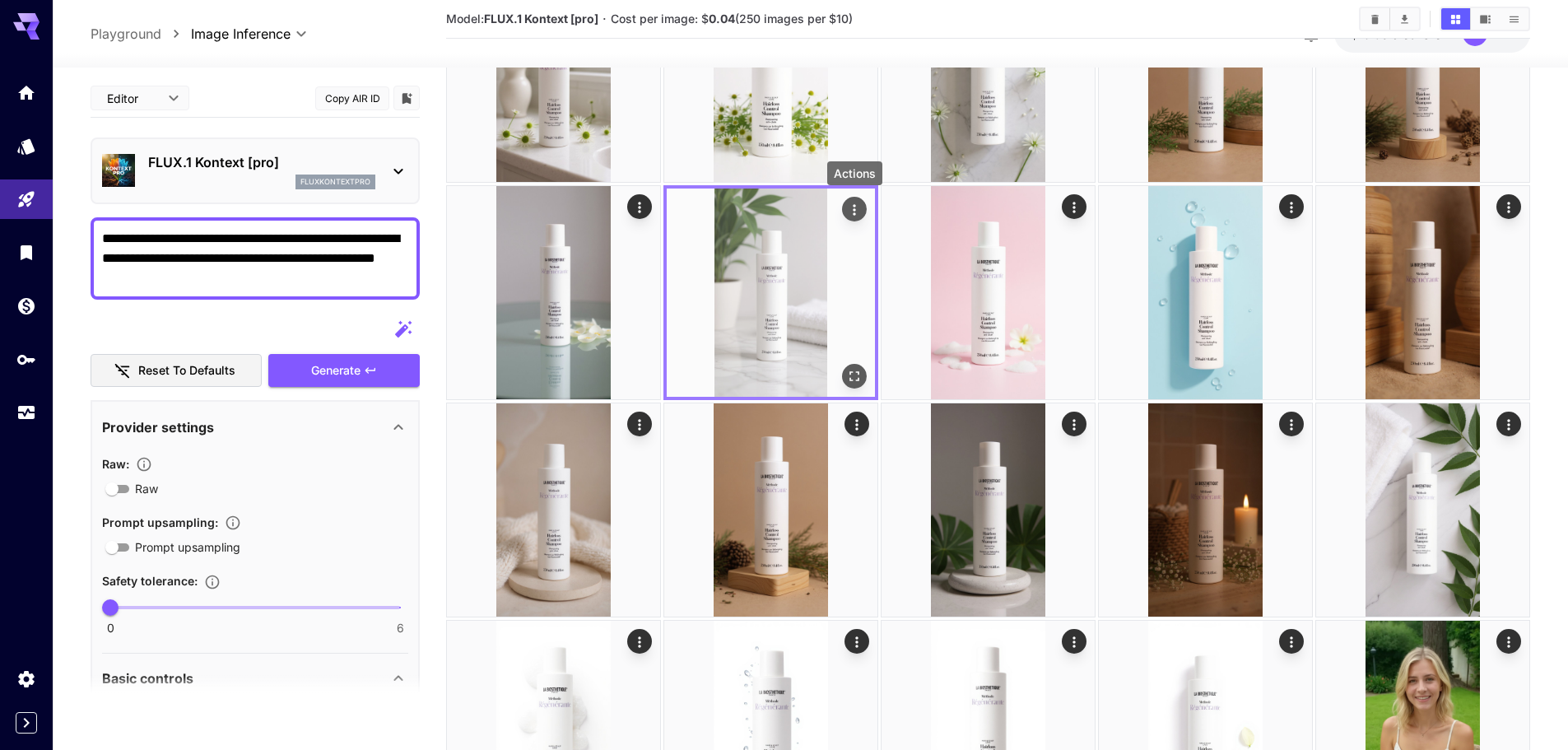
click at [856, 210] on icon "Actions" at bounding box center [854, 210] width 16 height 16
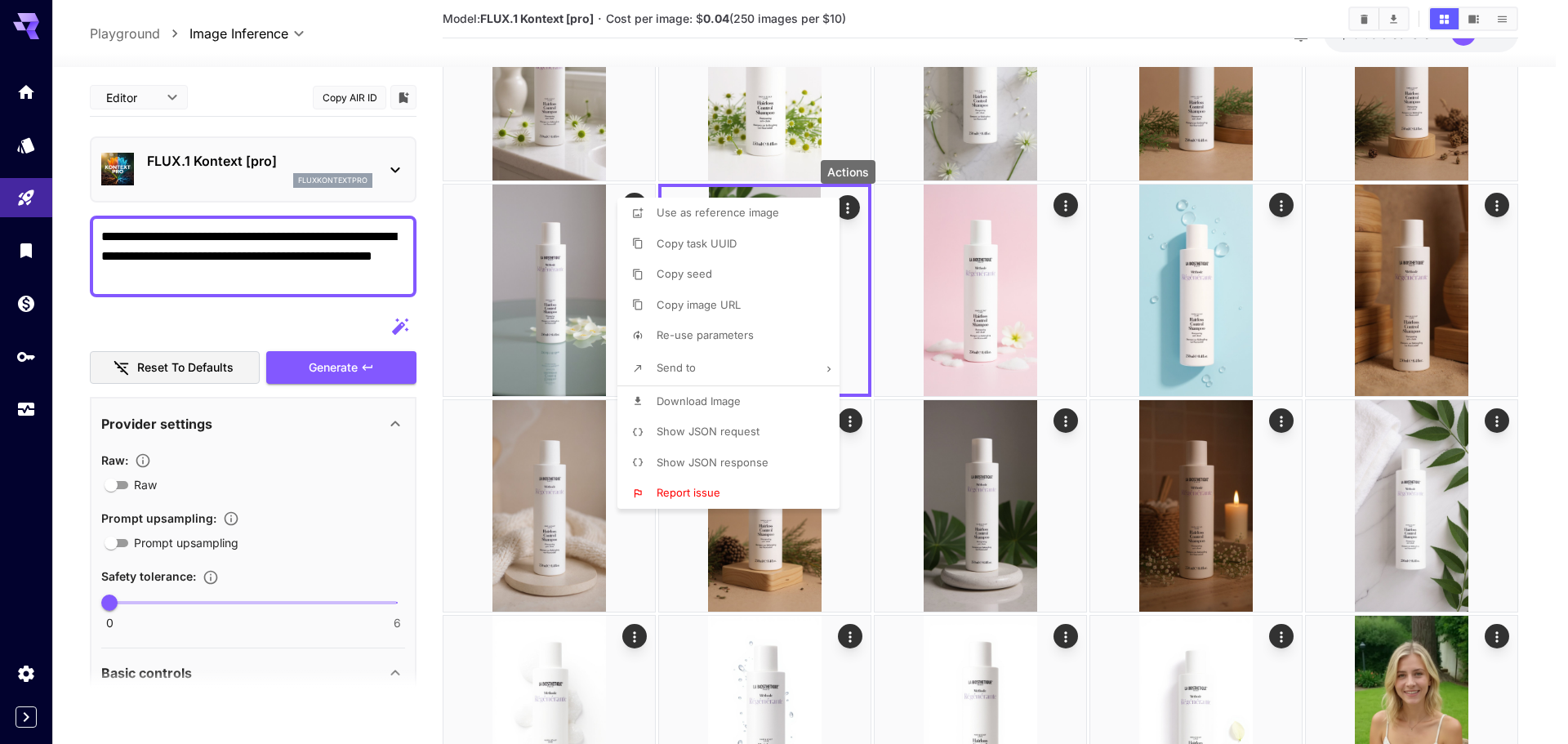
click at [718, 414] on li "Download Image" at bounding box center [733, 401] width 232 height 31
click at [1555, 327] on div at bounding box center [784, 372] width 1568 height 744
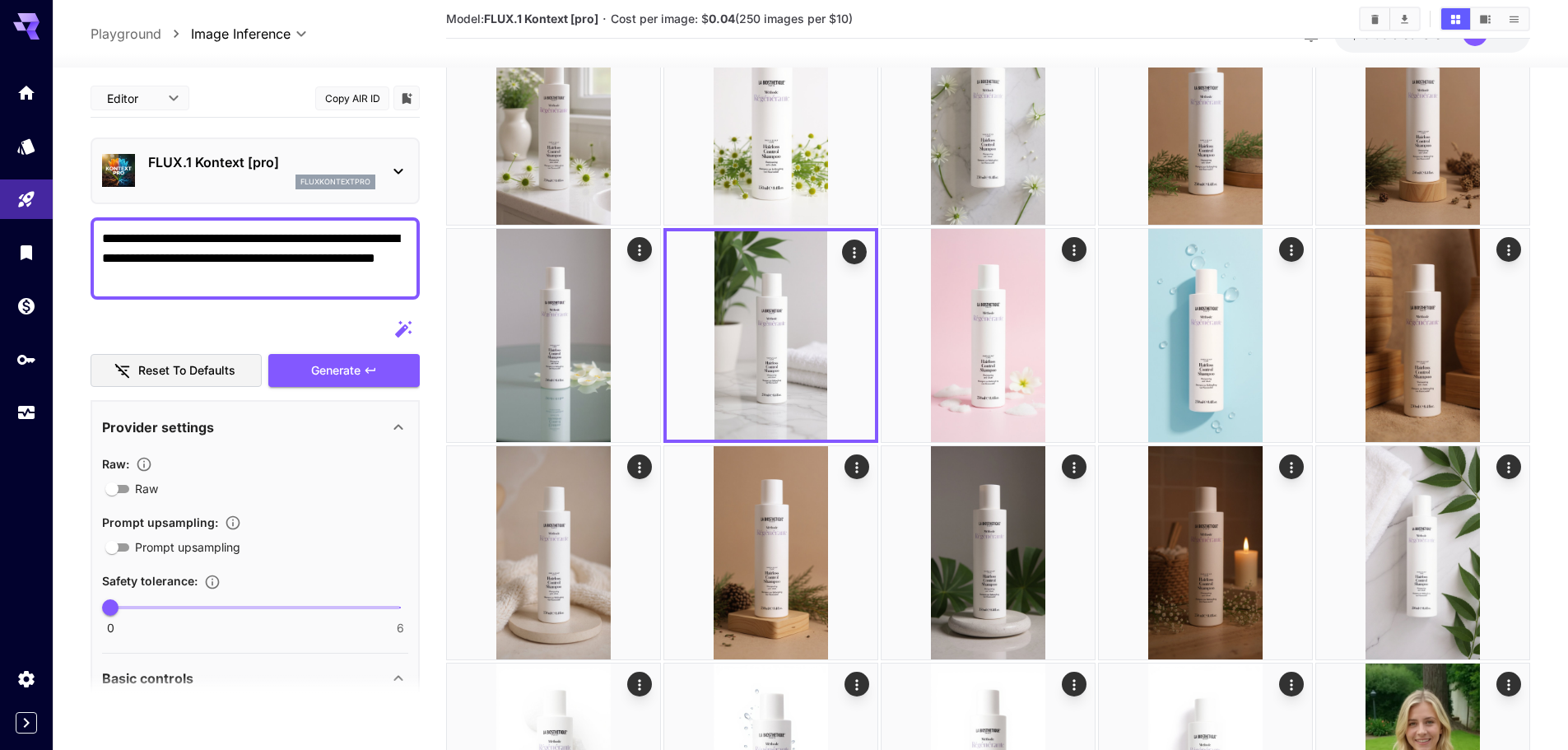
scroll to position [247, 0]
